Goal: Check status: Check status

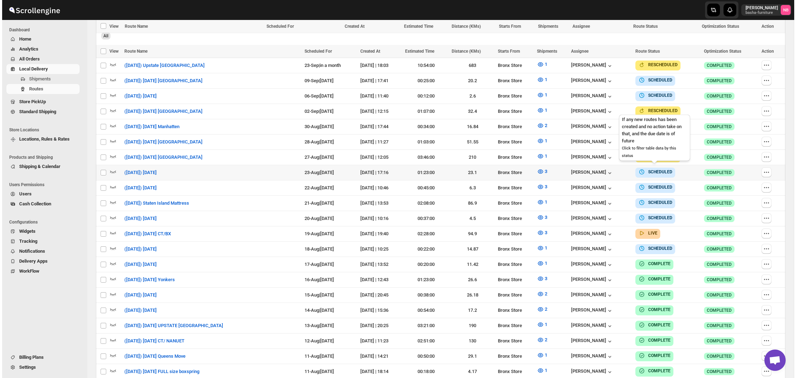
scroll to position [215, 0]
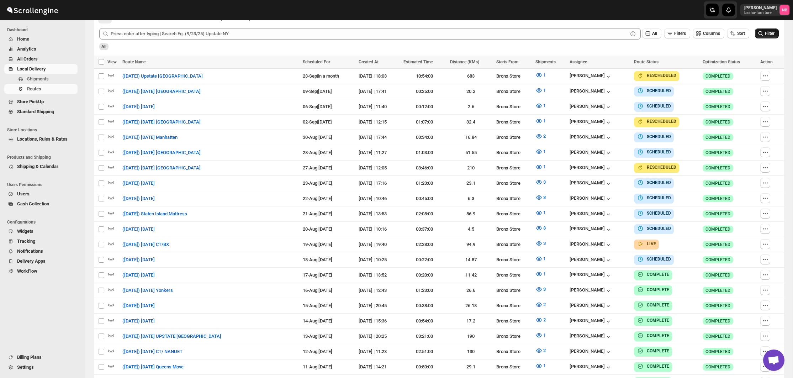
click at [767, 36] on span "Filter" at bounding box center [769, 34] width 10 height 6
click at [214, 2] on div at bounding box center [155, 10] width 311 height 18
click at [540, 224] on icon "button" at bounding box center [538, 227] width 7 height 7
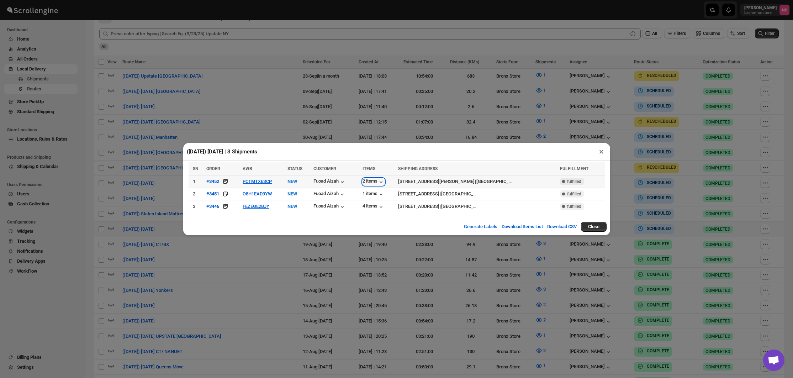
click at [380, 183] on div "2 items" at bounding box center [373, 181] width 22 height 7
click at [373, 194] on div "1 items" at bounding box center [373, 194] width 22 height 7
click at [372, 204] on div "4 items" at bounding box center [373, 206] width 22 height 7
click at [370, 204] on div "4 items" at bounding box center [373, 206] width 22 height 7
click at [269, 206] on button "FEZEGE2BJY" at bounding box center [255, 205] width 27 height 5
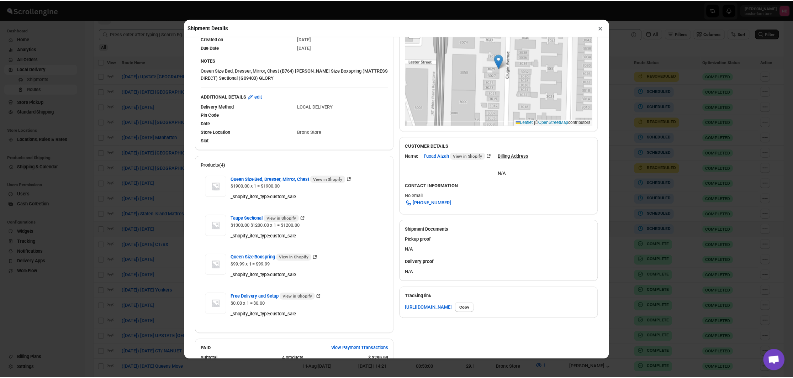
scroll to position [107, 0]
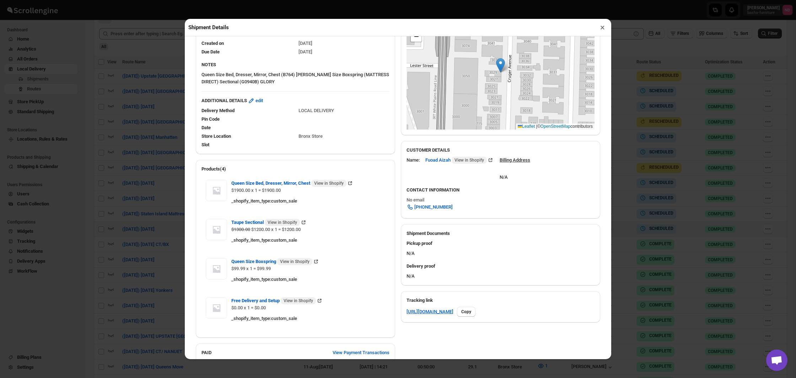
click at [123, 80] on div "Shipment Details × #3446 Awb : FEZEGE2BJY DATE [DATE] | 16:35 Info NEW Info Rou…" at bounding box center [398, 189] width 796 height 378
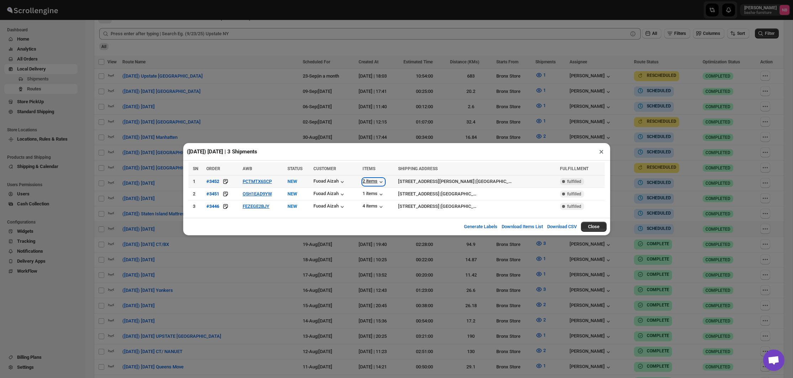
click at [373, 179] on div "2 items" at bounding box center [373, 181] width 22 height 7
click at [373, 194] on div "1 items" at bounding box center [373, 194] width 22 height 7
click at [370, 207] on div "4 items" at bounding box center [373, 206] width 22 height 7
click at [339, 102] on div "([DATE]) [DATE] | 3 Shipments × SN ORDER AWB STATUS CUSTOMER ITEMS SHIPPING ADD…" at bounding box center [396, 189] width 793 height 378
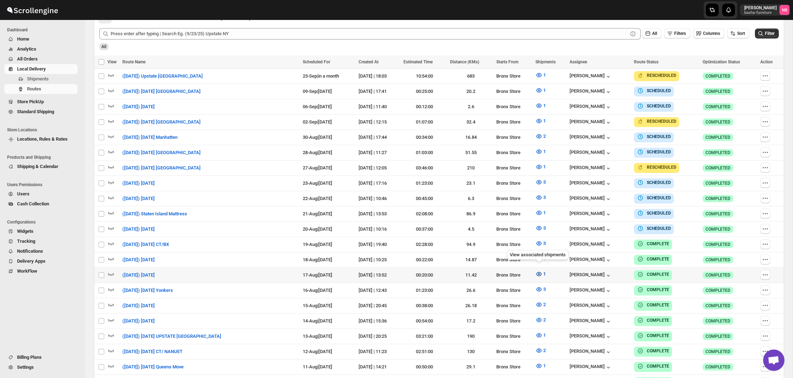
click at [541, 270] on icon "button" at bounding box center [538, 273] width 7 height 7
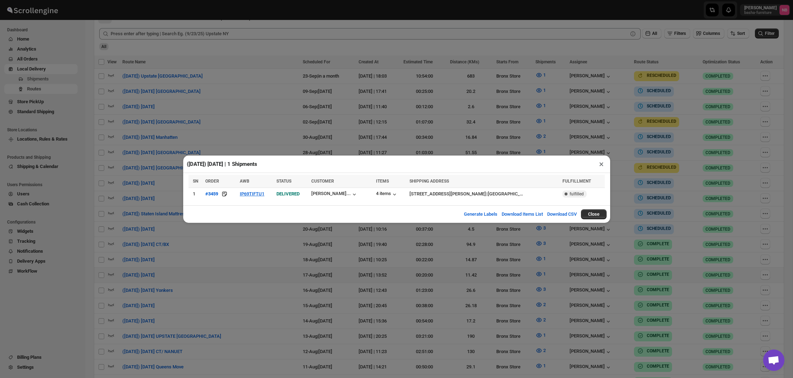
drag, startPoint x: 317, startPoint y: 268, endPoint x: 316, endPoint y: 263, distance: 5.4
click at [316, 266] on div "([DATE]) [DATE] | 1 Shipments × SN ORDER AWB STATUS CUSTOMER ITEMS SHIPPING ADD…" at bounding box center [396, 189] width 793 height 378
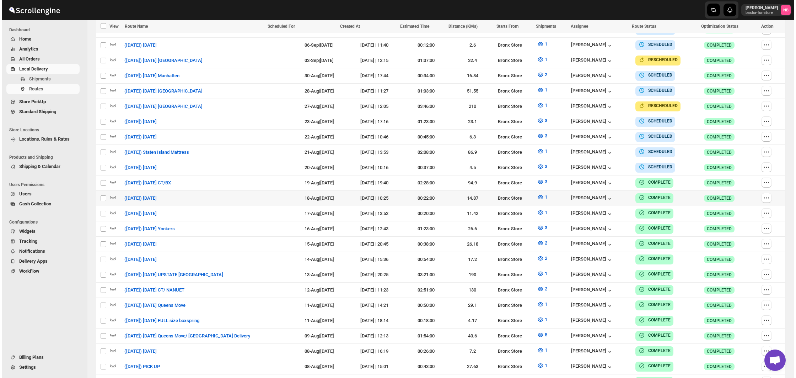
scroll to position [277, 0]
click at [538, 214] on td "1" at bounding box center [550, 212] width 34 height 15
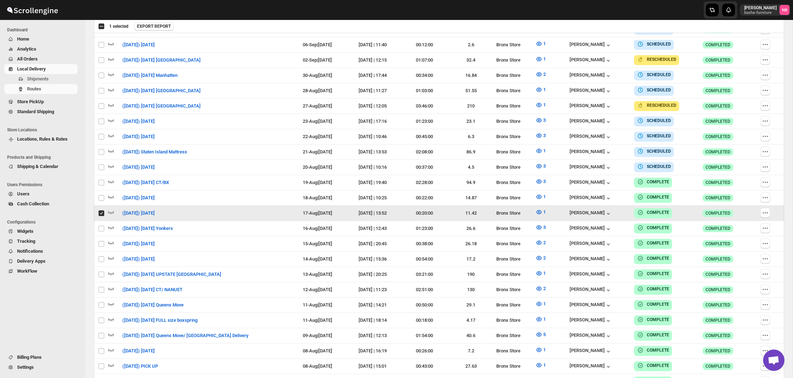
click at [538, 214] on td "1" at bounding box center [550, 212] width 34 height 15
checkbox input "false"
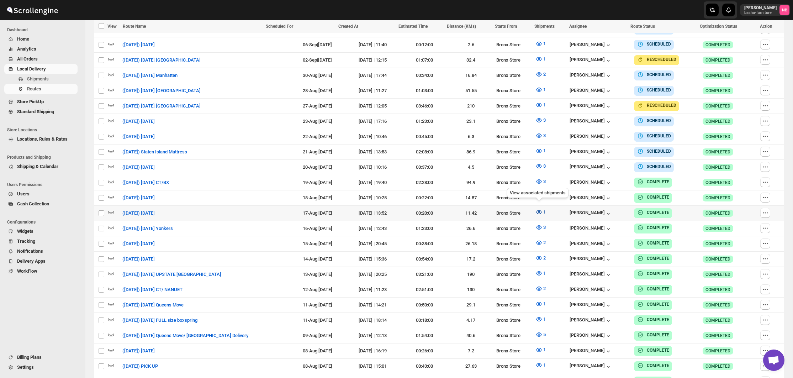
click at [537, 210] on icon "button" at bounding box center [538, 211] width 7 height 7
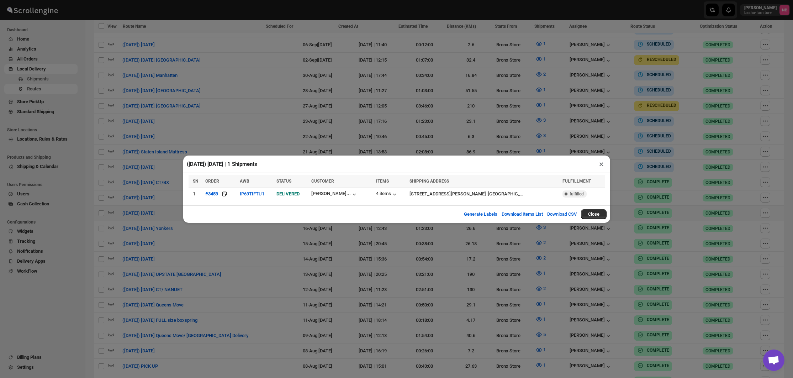
click at [390, 253] on div "([DATE]) [DATE] | 1 Shipments × SN ORDER AWB STATUS CUSTOMER ITEMS SHIPPING ADD…" at bounding box center [396, 189] width 793 height 378
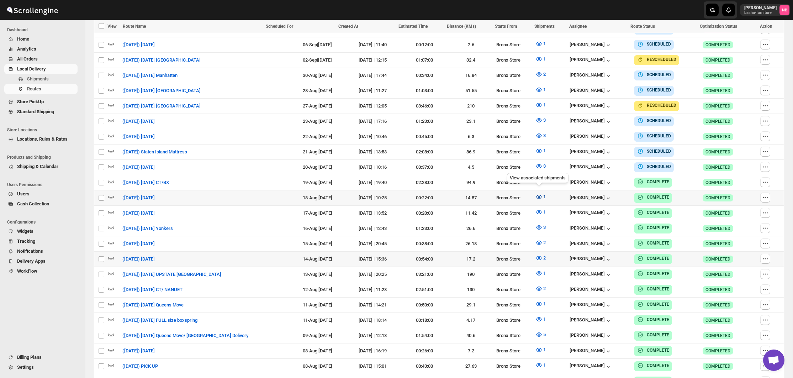
click at [533, 193] on button "1" at bounding box center [540, 196] width 19 height 11
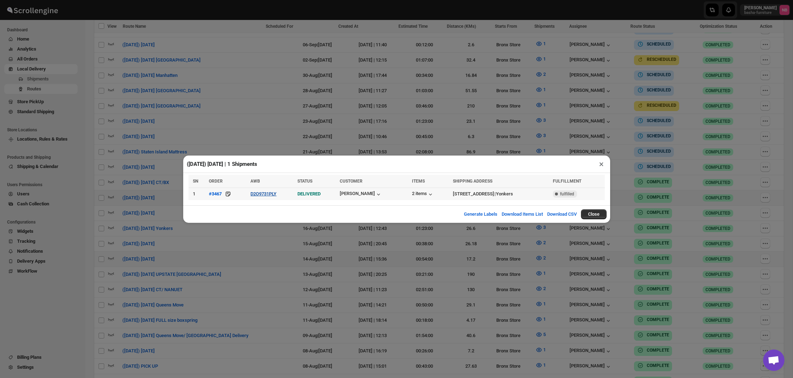
click at [262, 193] on button "D2O9731PLY" at bounding box center [263, 193] width 26 height 5
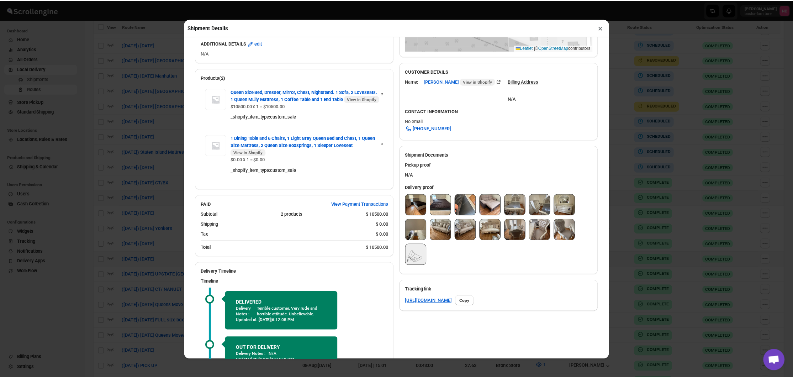
scroll to position [193, 0]
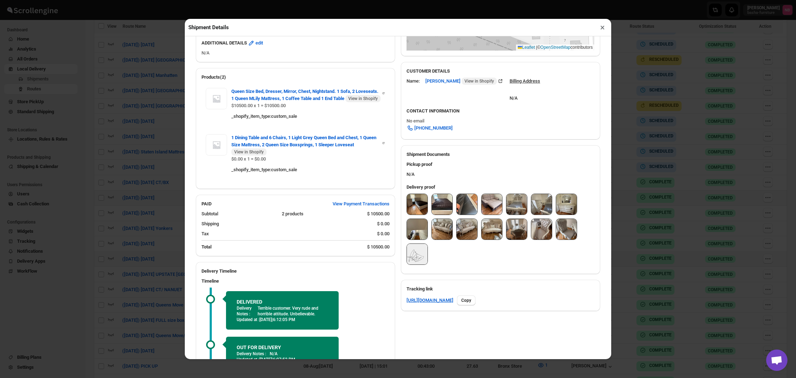
click at [412, 203] on img at bounding box center [417, 204] width 21 height 21
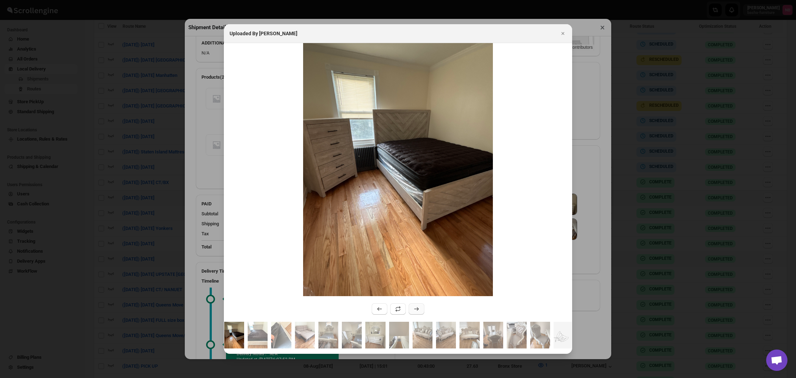
click at [417, 308] on icon ":r29at:" at bounding box center [416, 308] width 7 height 7
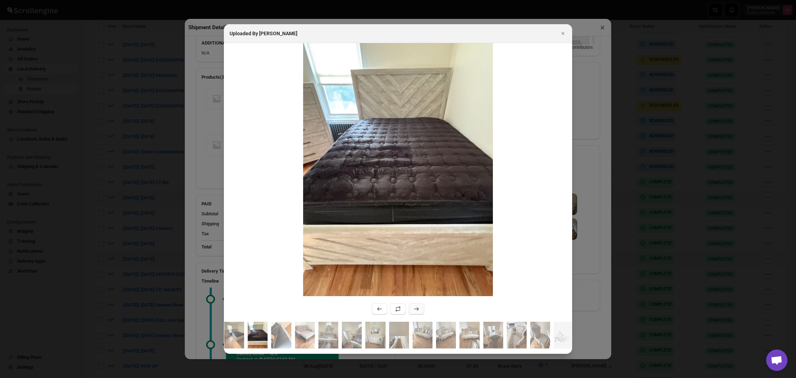
click at [417, 308] on icon ":r29at:" at bounding box center [416, 308] width 7 height 7
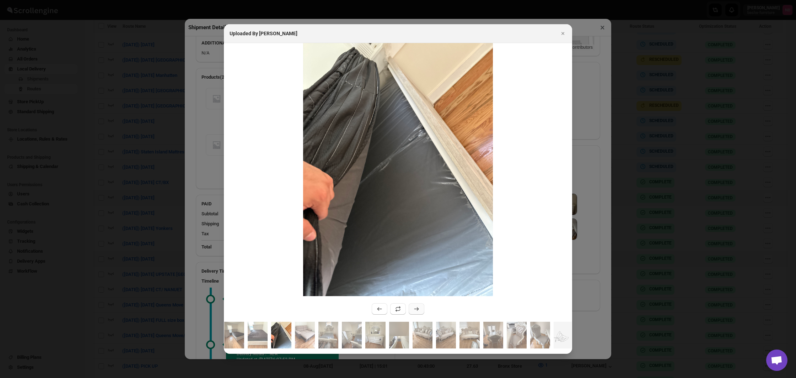
click at [417, 308] on icon ":r29at:" at bounding box center [416, 308] width 7 height 7
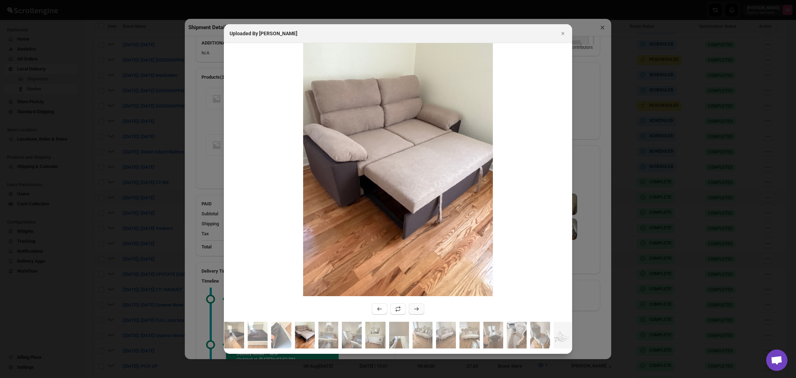
click at [417, 308] on icon ":r29at:" at bounding box center [416, 308] width 7 height 7
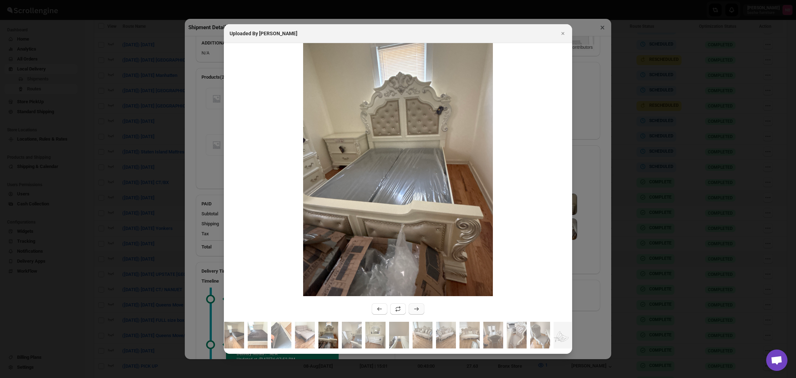
click at [417, 308] on icon ":r29at:" at bounding box center [416, 308] width 7 height 7
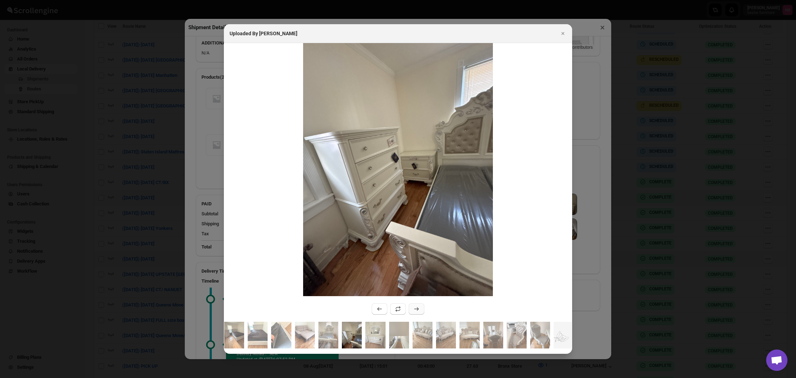
click at [417, 308] on icon ":r29at:" at bounding box center [416, 308] width 7 height 7
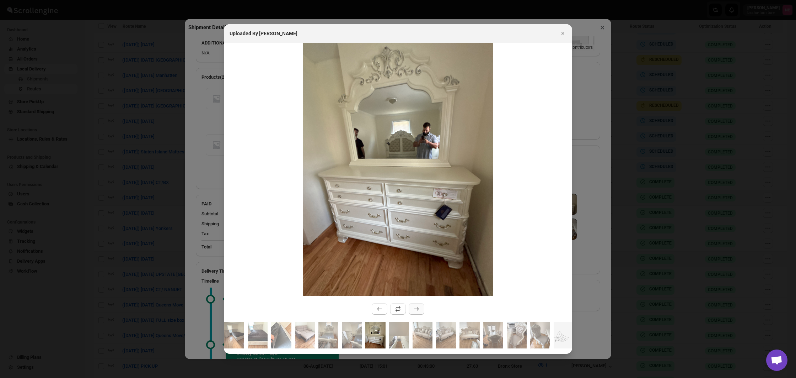
click at [417, 308] on icon ":r29at:" at bounding box center [416, 308] width 7 height 7
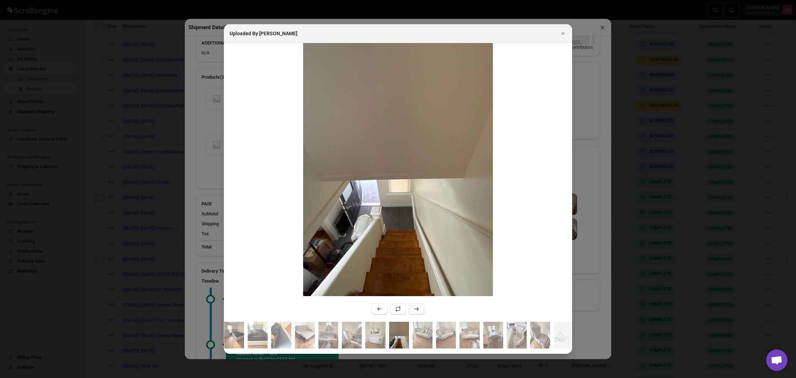
click at [417, 308] on icon ":r29at:" at bounding box center [416, 308] width 7 height 7
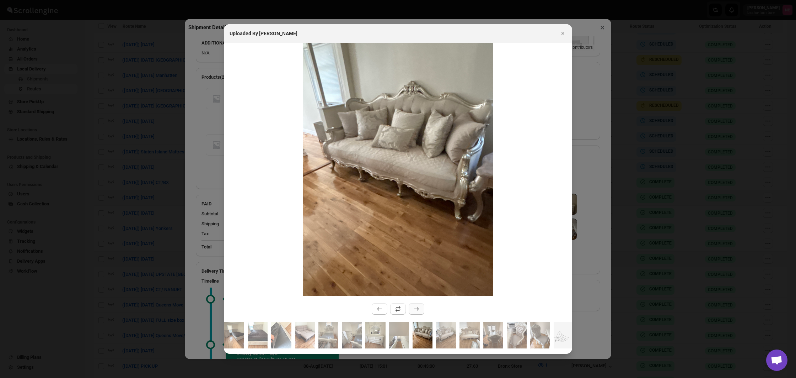
click at [417, 308] on icon ":r29at:" at bounding box center [416, 308] width 7 height 7
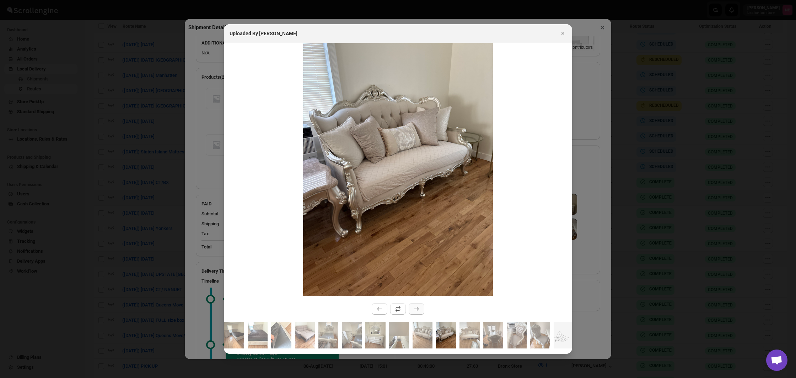
click at [417, 308] on icon ":r29at:" at bounding box center [416, 308] width 7 height 7
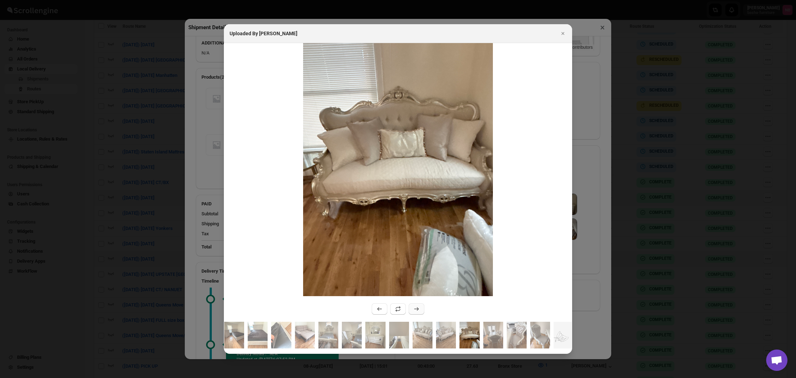
click at [417, 308] on icon ":r29at:" at bounding box center [416, 308] width 7 height 7
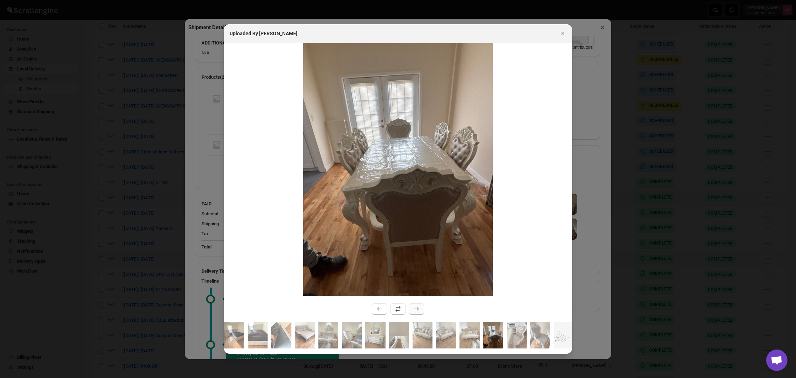
click at [417, 308] on icon ":r29at:" at bounding box center [416, 308] width 7 height 7
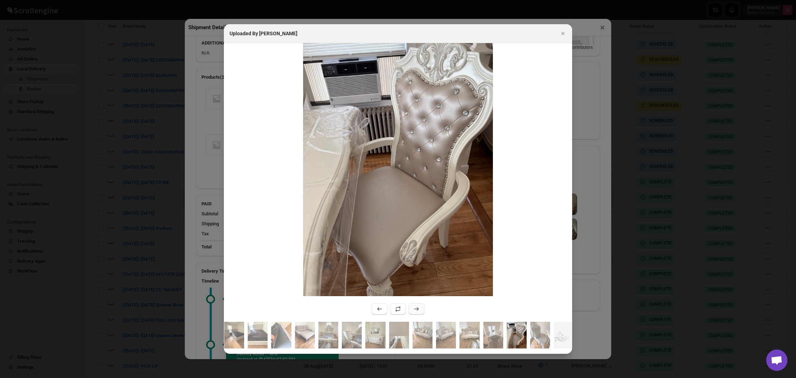
click at [417, 308] on icon ":r29at:" at bounding box center [416, 308] width 7 height 7
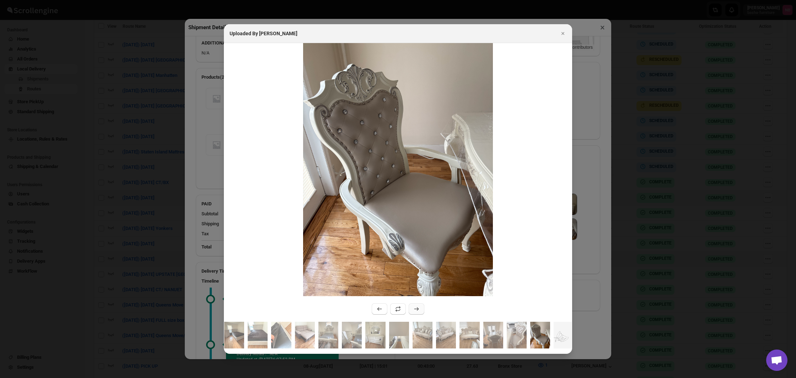
click at [417, 308] on icon ":r29at:" at bounding box center [416, 308] width 7 height 7
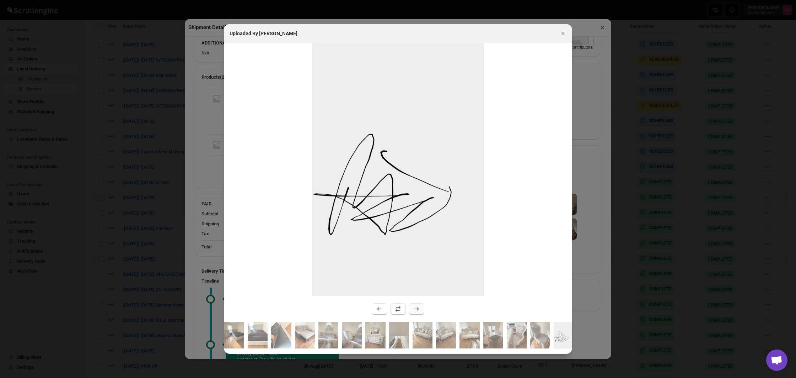
click at [417, 308] on icon ":r29at:" at bounding box center [416, 308] width 7 height 7
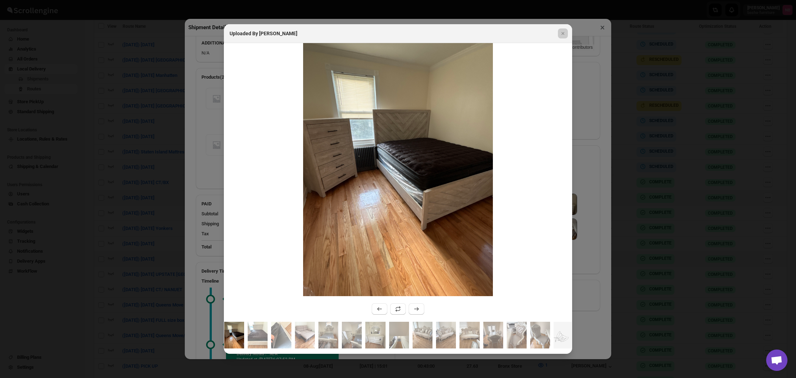
click at [182, 240] on div at bounding box center [398, 189] width 796 height 378
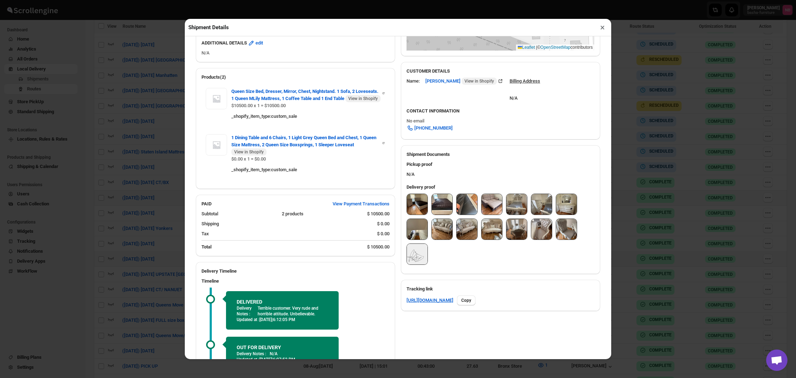
click at [137, 233] on div "Shipment Details × #3467 Awb : D2O9731PLY DATE [DATE] | 10:25 Success DELIVERED…" at bounding box center [398, 189] width 796 height 378
click at [137, 233] on div "([DATE]) [DATE] | 1 Shipments × SN ORDER AWB STATUS CUSTOMER ITEMS SHIPPING ADD…" at bounding box center [398, 189] width 796 height 378
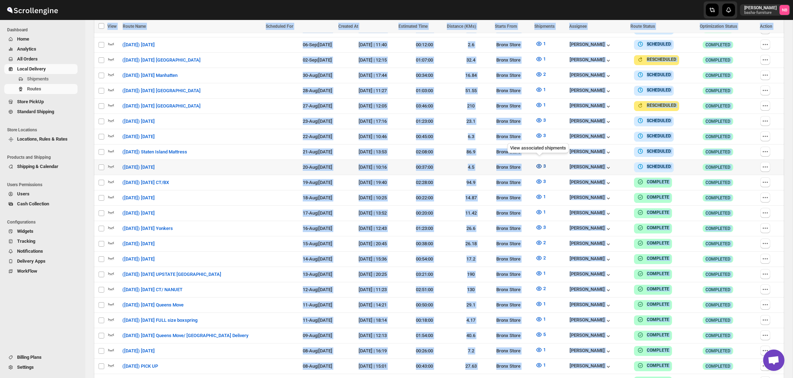
click at [540, 162] on icon "button" at bounding box center [538, 165] width 7 height 7
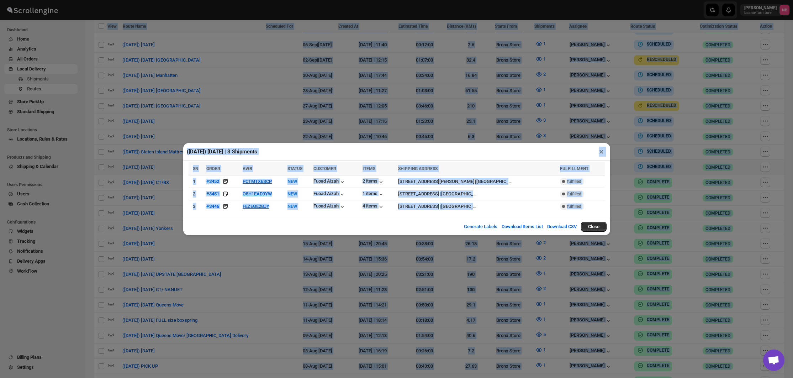
click at [449, 271] on div "([DATE]) [DATE] | 3 Shipments × SN ORDER AWB STATUS CUSTOMER ITEMS SHIPPING ADD…" at bounding box center [396, 189] width 793 height 378
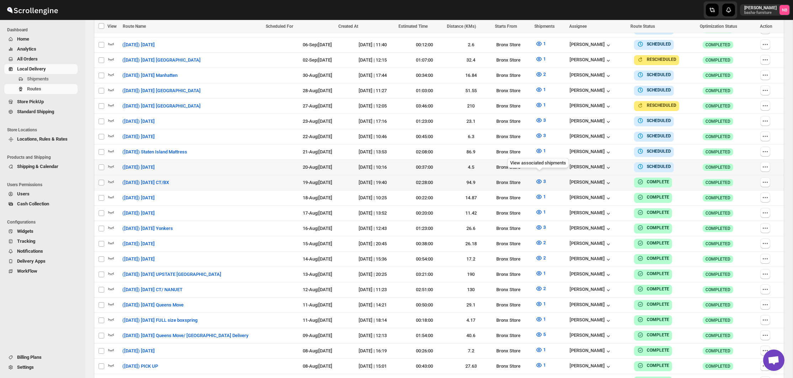
click at [506, 165] on div "View associated shipments" at bounding box center [538, 164] width 64 height 16
click at [548, 163] on button "3" at bounding box center [540, 165] width 19 height 11
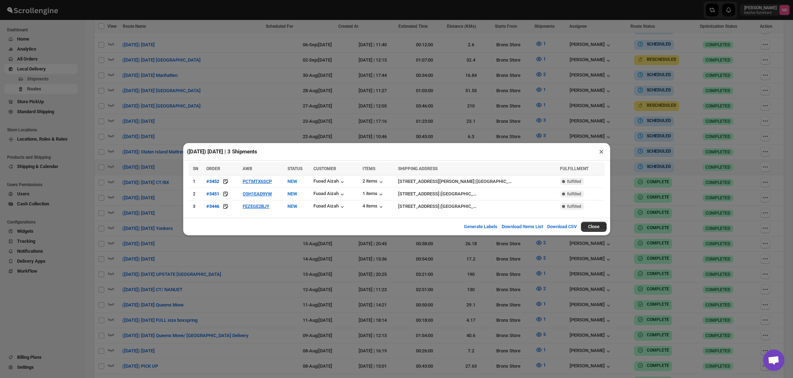
drag, startPoint x: 350, startPoint y: 56, endPoint x: 374, endPoint y: 66, distance: 25.8
click at [350, 56] on div "([DATE]) [DATE] | 3 Shipments × SN ORDER AWB STATUS CUSTOMER ITEMS SHIPPING ADD…" at bounding box center [396, 189] width 793 height 378
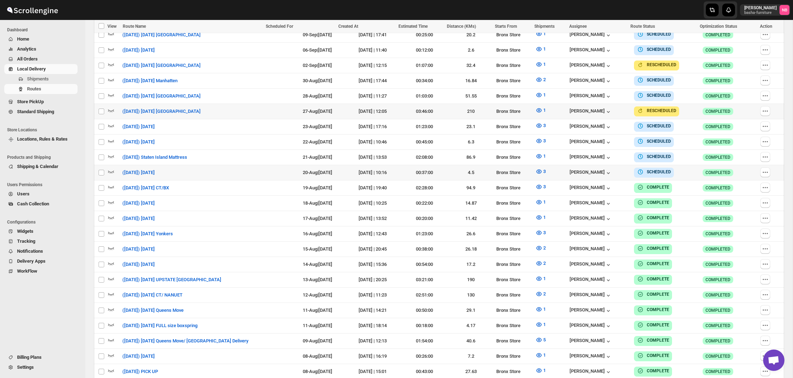
scroll to position [261, 0]
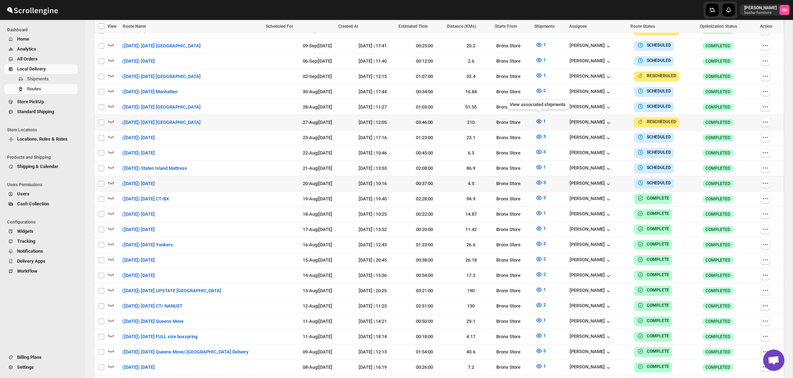
click at [540, 120] on icon "button" at bounding box center [538, 121] width 5 height 4
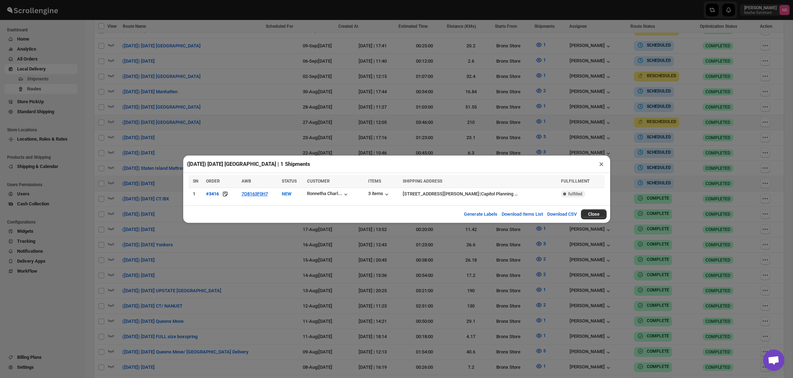
click at [231, 233] on div "([DATE]) [DATE] [GEOGRAPHIC_DATA] | 1 Shipments × SN ORDER AWB STATUS CUSTOMER …" at bounding box center [396, 189] width 793 height 378
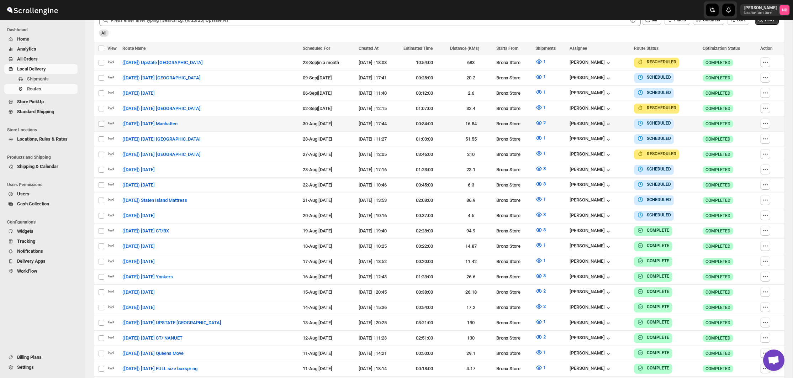
scroll to position [218, 0]
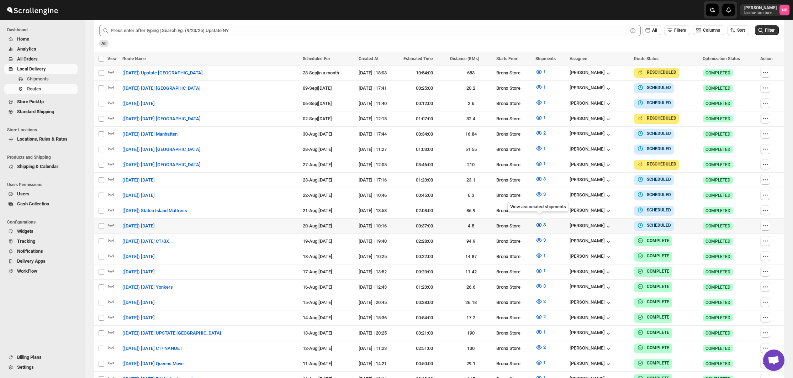
click at [535, 222] on icon "button" at bounding box center [538, 224] width 7 height 7
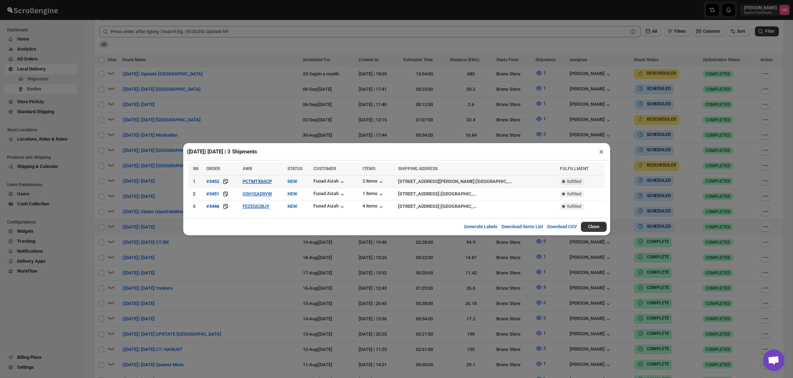
scroll to position [215, 0]
click at [256, 180] on button "PCTMTX6SCP" at bounding box center [256, 180] width 29 height 5
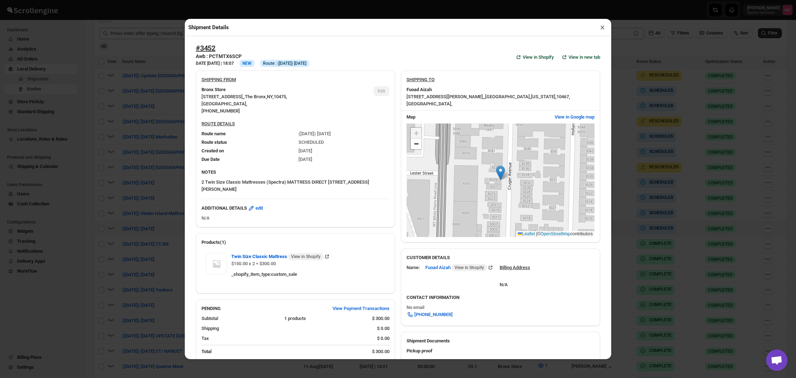
click at [115, 173] on div "Shipment Details × #3452 Awb : PCTMTX6SCP DATE [DATE] | 18:07 Info NEW Info Rou…" at bounding box center [398, 189] width 796 height 378
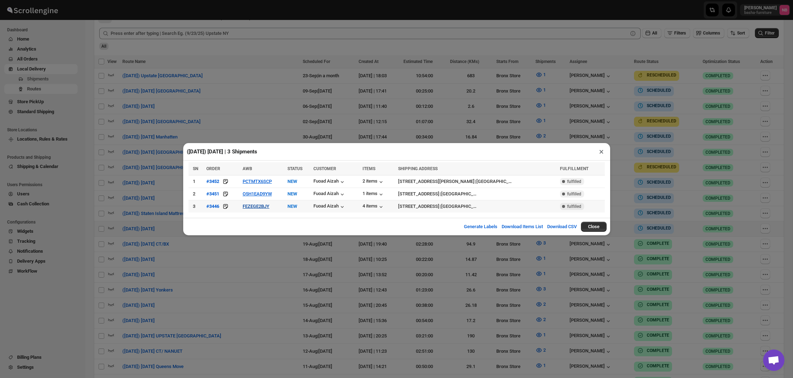
click at [257, 204] on button "FEZEGE2BJY" at bounding box center [255, 205] width 27 height 5
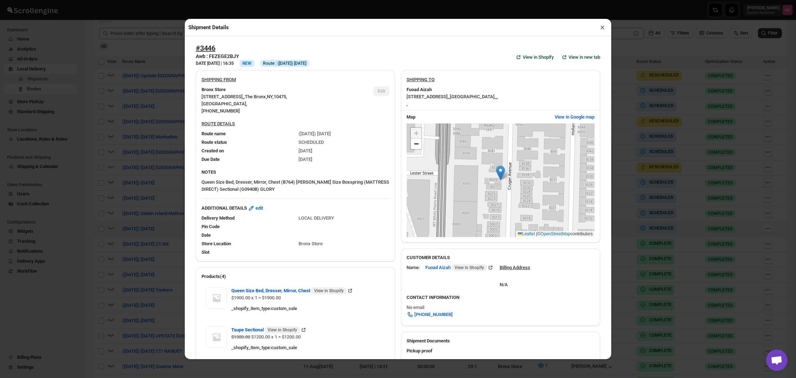
click at [148, 161] on div "Shipment Details × #3446 Awb : FEZEGE2BJY DATE [DATE] | 16:35 Info NEW Info Rou…" at bounding box center [398, 189] width 796 height 378
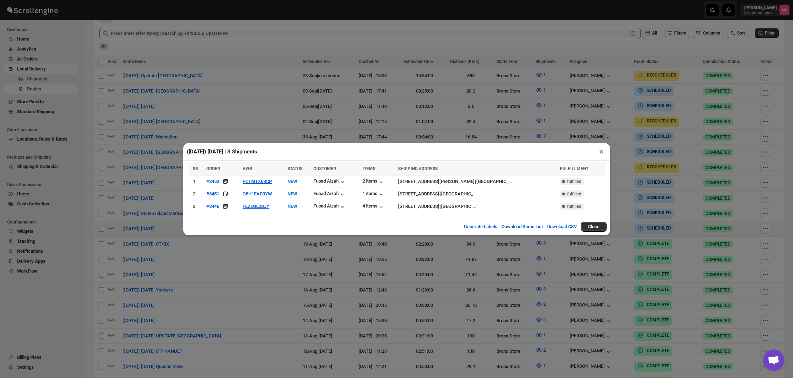
click at [149, 161] on div "([DATE]) [DATE] | 3 Shipments × SN ORDER AWB STATUS CUSTOMER ITEMS SHIPPING ADD…" at bounding box center [396, 189] width 793 height 378
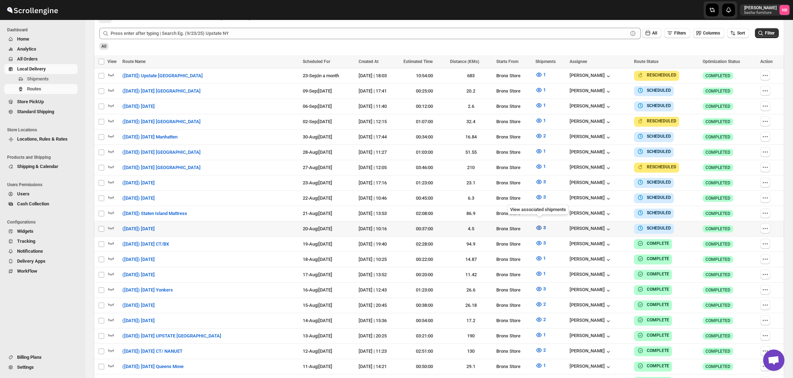
click at [539, 227] on icon "button" at bounding box center [538, 227] width 7 height 7
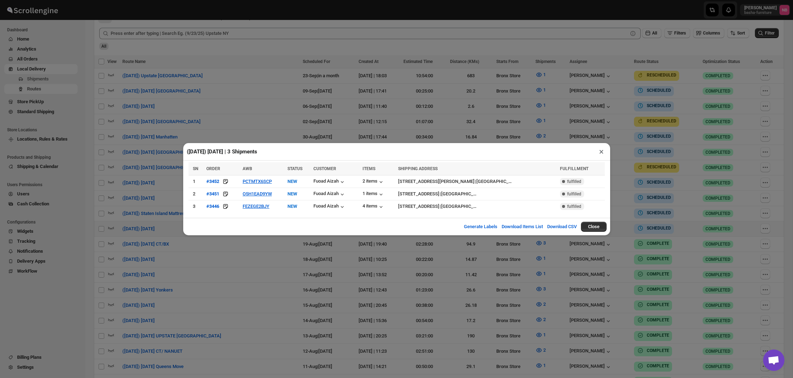
click at [458, 274] on div "([DATE]) [DATE] | 3 Shipments × SN ORDER AWB STATUS CUSTOMER ITEMS SHIPPING ADD…" at bounding box center [396, 189] width 793 height 378
